Goal: Navigation & Orientation: Understand site structure

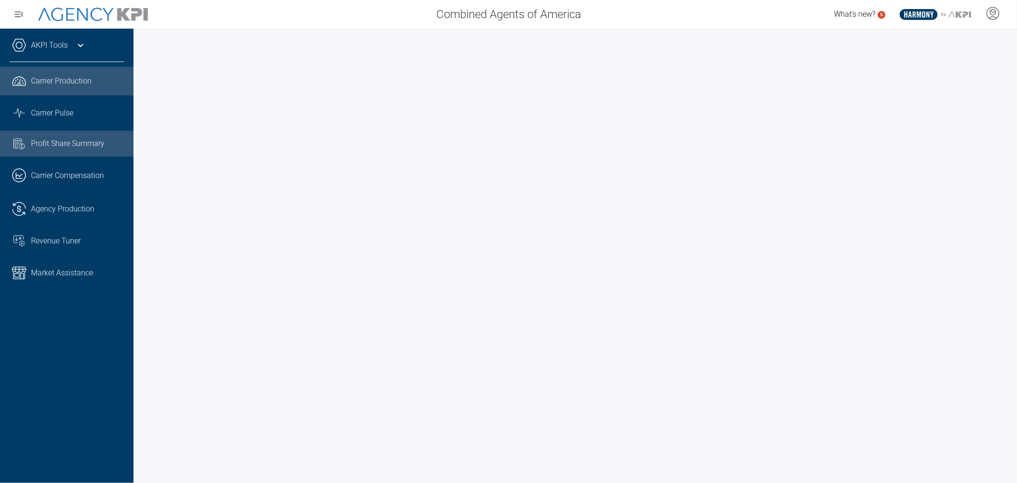
click at [53, 143] on span "Profit Share Summary" at bounding box center [67, 143] width 73 height 11
click at [67, 83] on span "Carrier Production" at bounding box center [61, 80] width 61 height 11
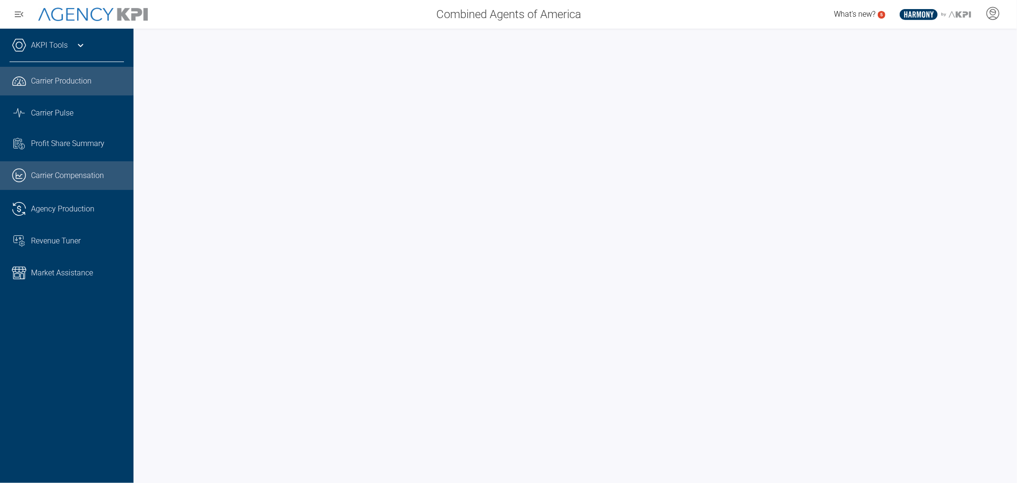
click at [59, 175] on span "Carrier Compensation" at bounding box center [67, 175] width 73 height 11
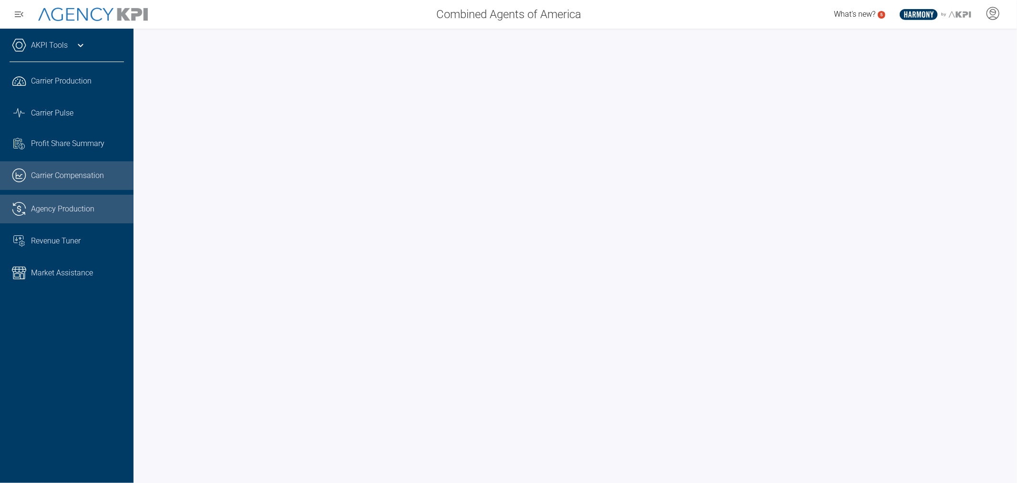
click at [67, 208] on span "Agency Production" at bounding box center [62, 208] width 63 height 11
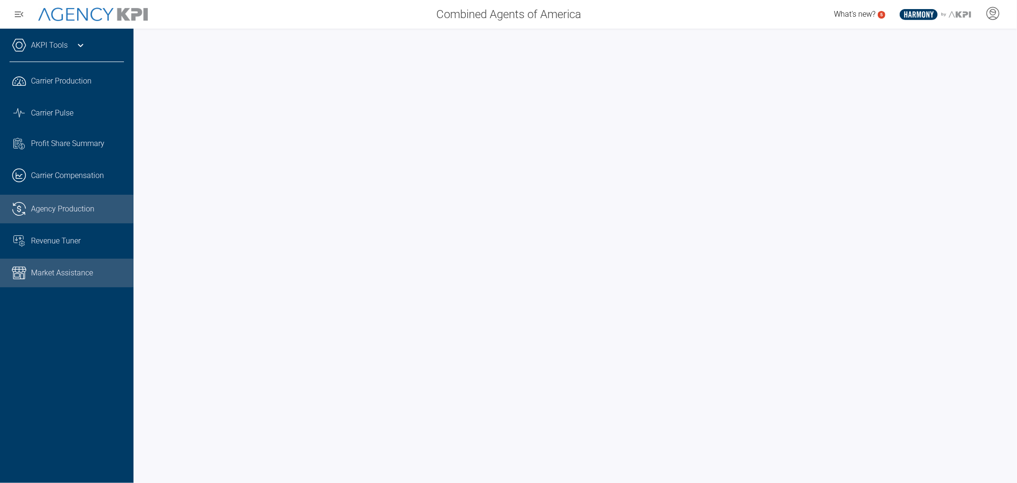
click at [65, 274] on span "Market Assistance" at bounding box center [62, 272] width 62 height 11
click at [62, 208] on span "Agency Production" at bounding box center [62, 208] width 63 height 11
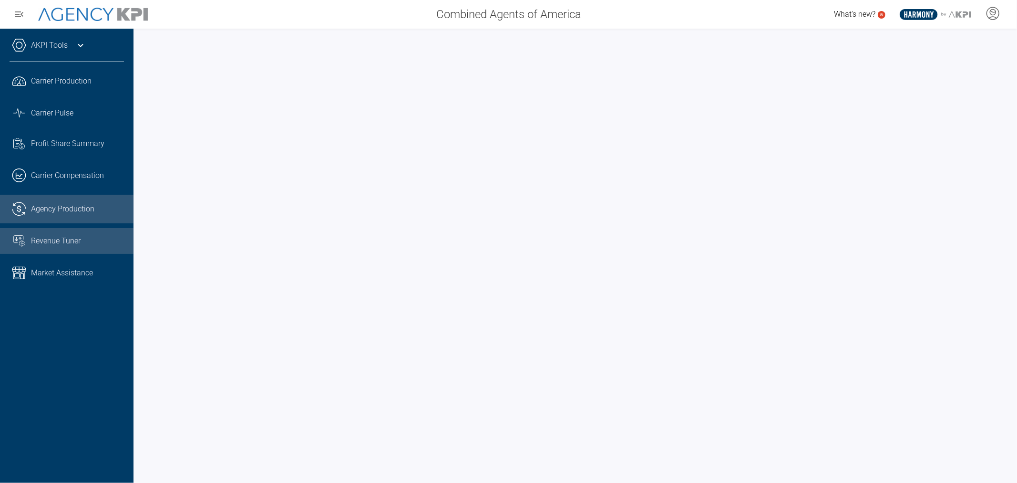
click at [62, 244] on span "Revenue Tuner" at bounding box center [56, 240] width 50 height 11
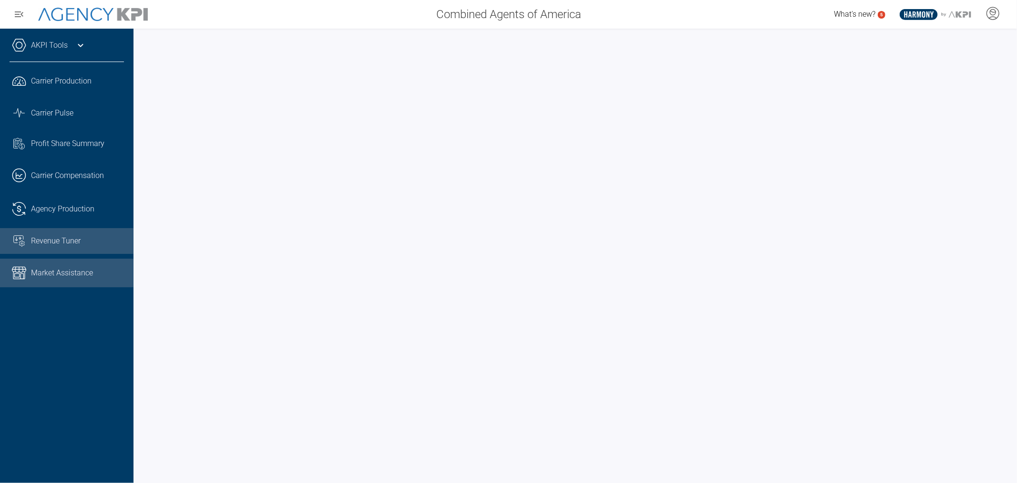
click at [71, 275] on span "Market Assistance" at bounding box center [62, 272] width 62 height 11
click at [82, 245] on div "Revenue Tuner" at bounding box center [77, 240] width 93 height 11
